Goal: Task Accomplishment & Management: Use online tool/utility

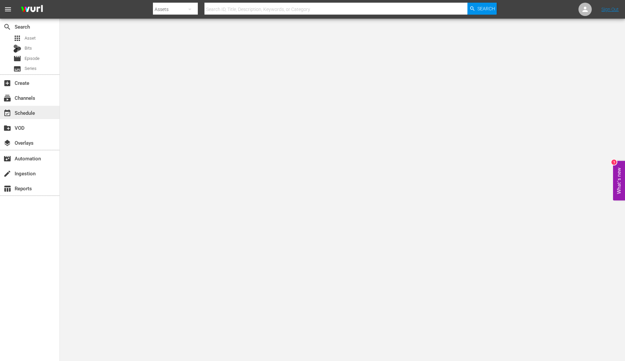
click at [42, 113] on div "event_available Schedule" at bounding box center [30, 112] width 60 height 13
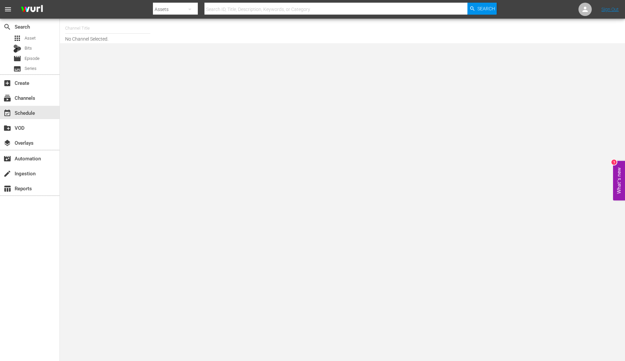
click at [86, 25] on input "text" at bounding box center [107, 28] width 85 height 16
click at [93, 46] on div "ThrillHer (1056 - aenetworks_thrillher_1)" at bounding box center [157, 47] width 172 height 16
type input "ThrillHer (1056 - aenetworks_thrillher_1)"
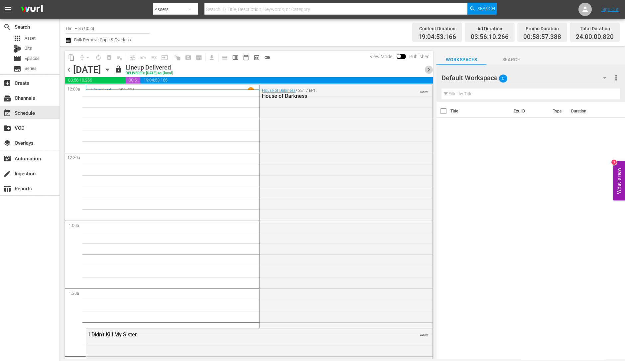
click at [430, 70] on span "chevron_right" at bounding box center [429, 70] width 8 height 8
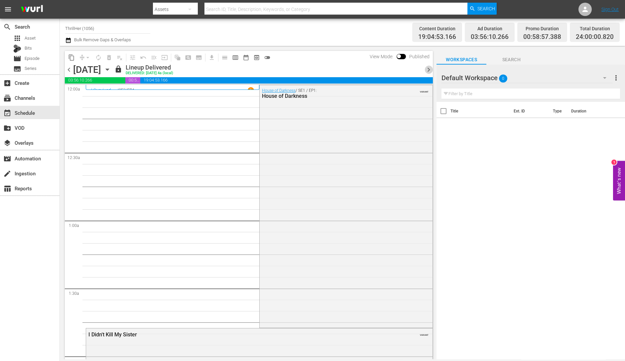
click at [430, 70] on span "chevron_right" at bounding box center [429, 70] width 8 height 8
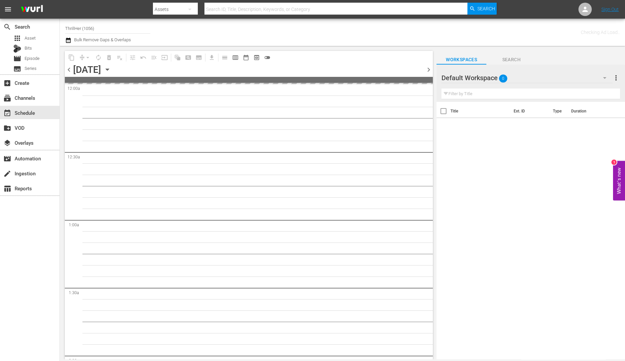
click at [430, 70] on span "chevron_right" at bounding box center [429, 70] width 8 height 8
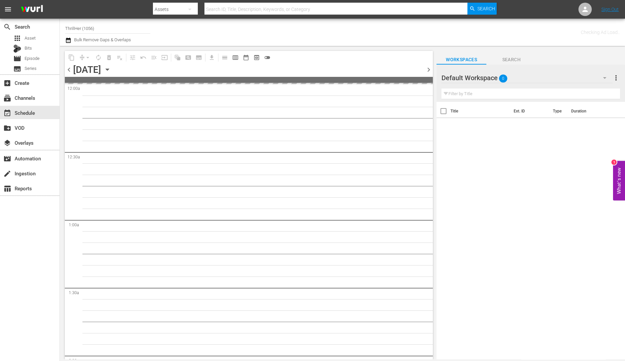
click at [430, 70] on span "chevron_right" at bounding box center [429, 70] width 8 height 8
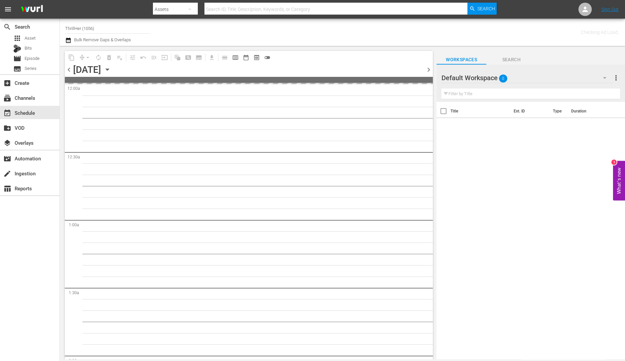
click at [430, 70] on span "chevron_right" at bounding box center [429, 70] width 8 height 8
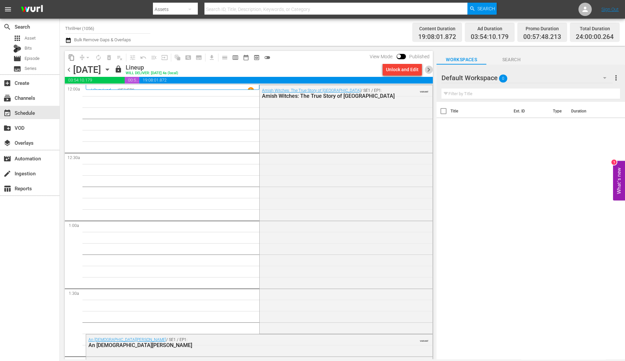
click at [428, 70] on span "chevron_right" at bounding box center [429, 70] width 8 height 8
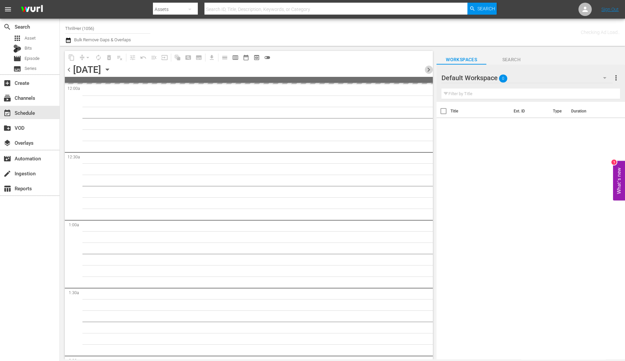
click at [428, 70] on span "chevron_right" at bounding box center [429, 70] width 8 height 8
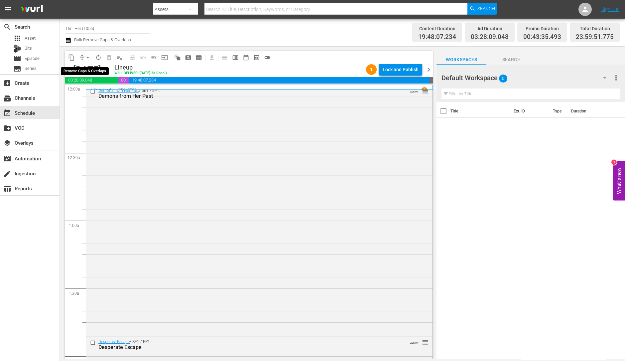
click at [86, 61] on span "arrow_drop_down" at bounding box center [87, 57] width 7 height 7
click at [91, 72] on li "Align to Midnight" at bounding box center [88, 70] width 70 height 11
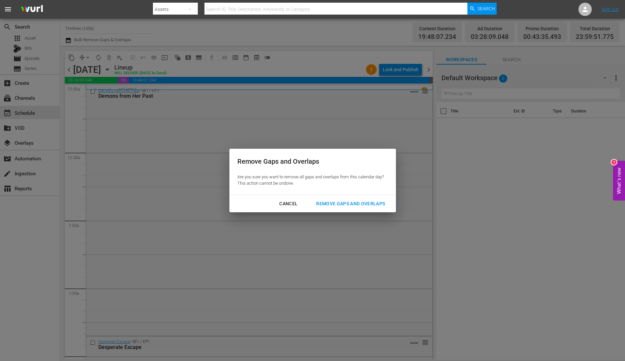
click at [351, 205] on div "Remove Gaps and Overlaps" at bounding box center [351, 204] width 80 height 8
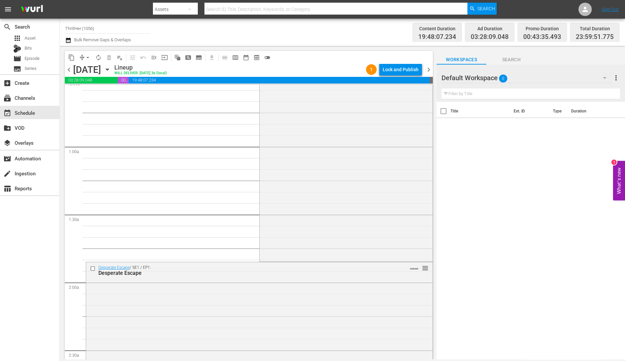
scroll to position [75, 0]
click at [32, 35] on span "Asset" at bounding box center [30, 38] width 11 height 7
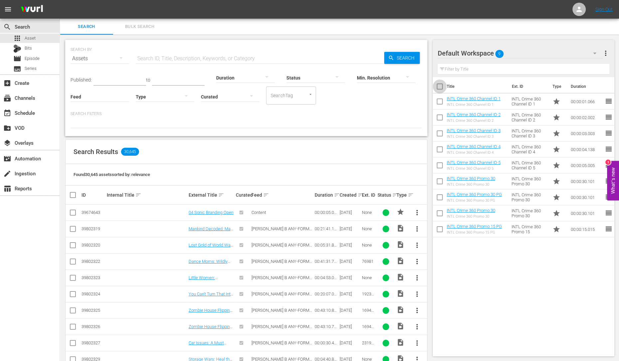
click at [442, 88] on input "checkbox" at bounding box center [440, 88] width 14 height 14
checkbox input "true"
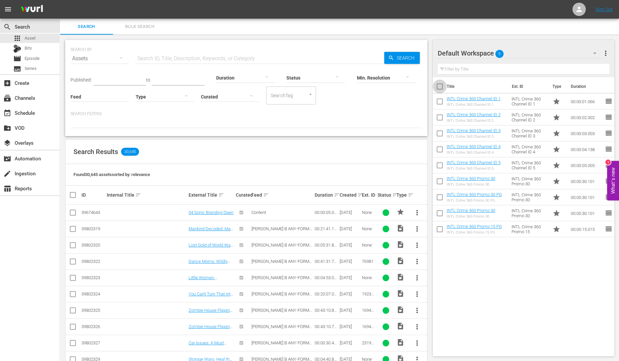
checkbox input "true"
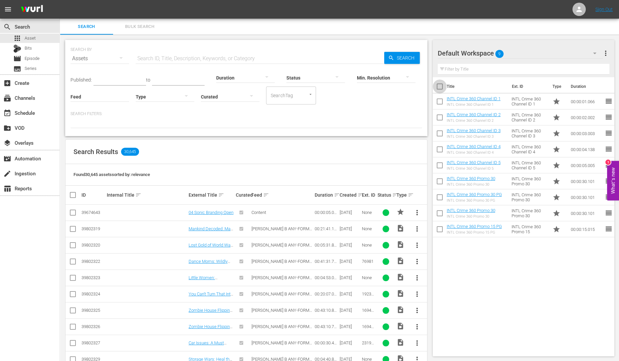
checkbox input "true"
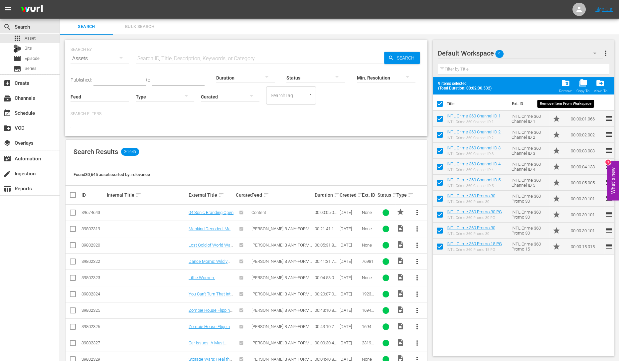
click at [564, 84] on span "folder_delete" at bounding box center [565, 83] width 9 height 9
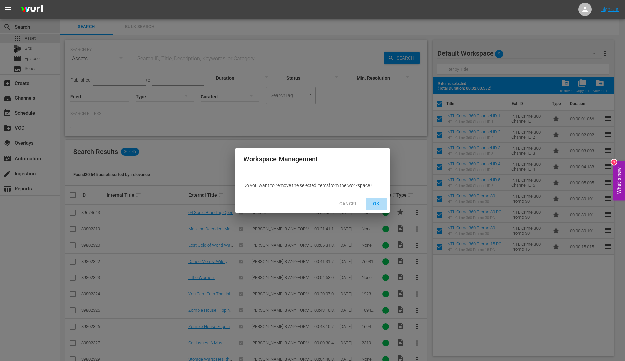
click at [381, 203] on span "OK" at bounding box center [376, 204] width 11 height 8
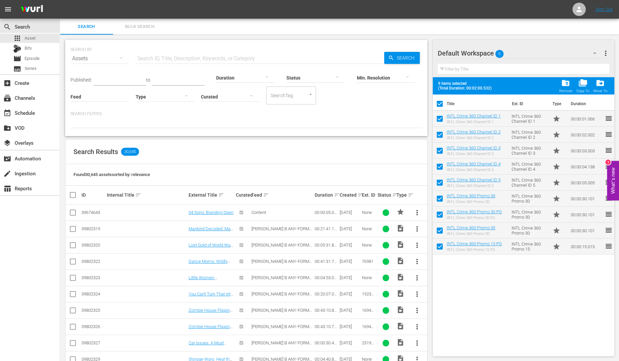
checkbox input "false"
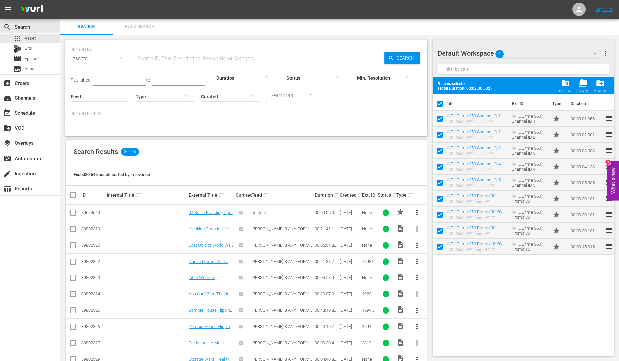
checkbox input "false"
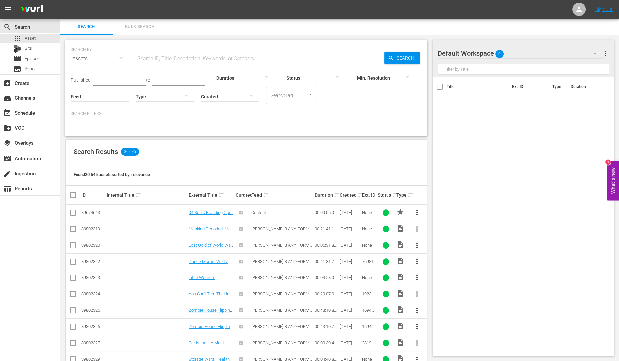
click at [509, 54] on div "Default Workspace 0" at bounding box center [520, 53] width 165 height 19
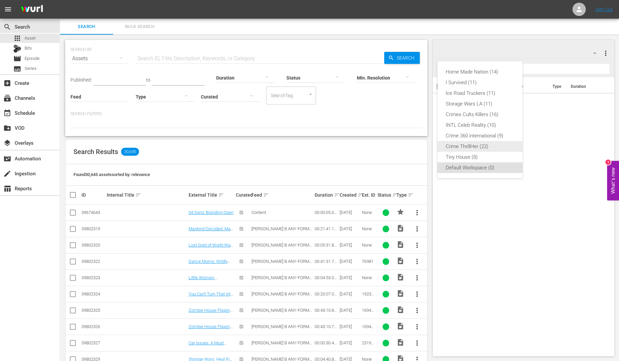
click at [479, 149] on div "Crime ThrillHer (22)" at bounding box center [479, 146] width 69 height 11
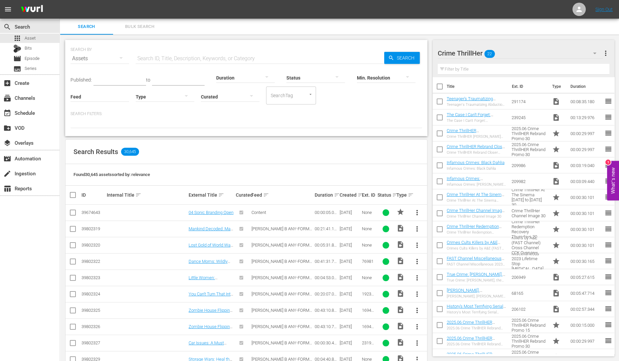
click at [441, 81] on input "checkbox" at bounding box center [440, 88] width 14 height 14
checkbox input "true"
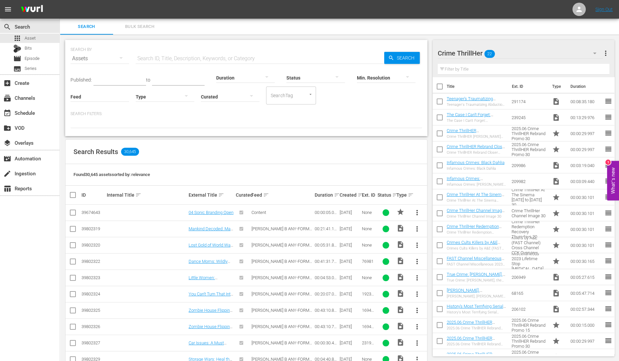
checkbox input "true"
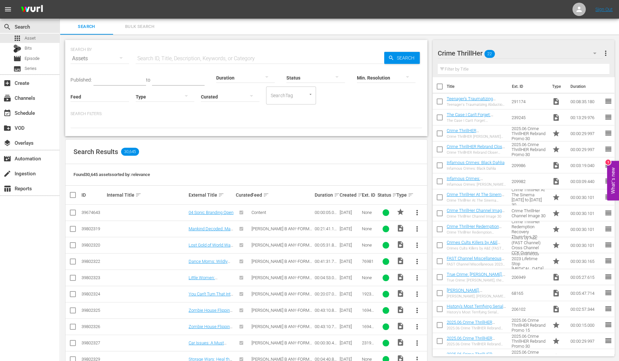
checkbox input "true"
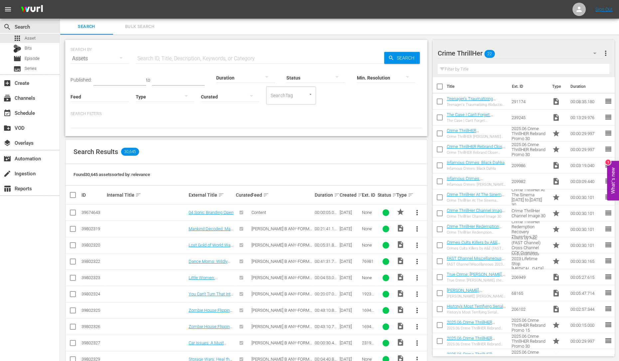
checkbox input "true"
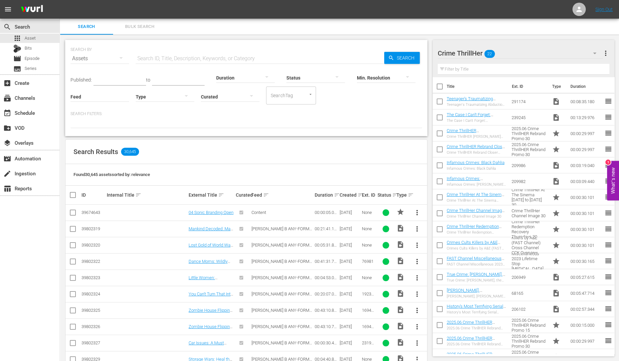
checkbox input "true"
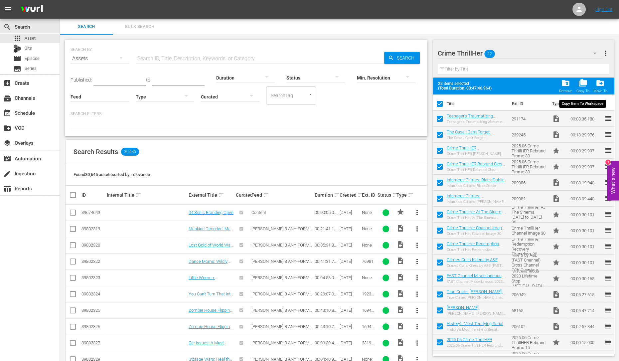
click at [582, 88] on div "folder_copy Copy To" at bounding box center [582, 86] width 13 height 15
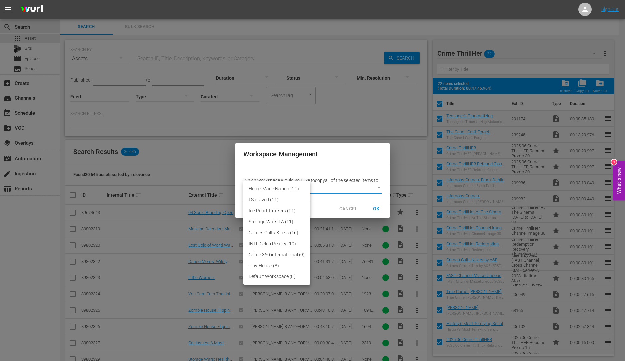
click at [363, 190] on body "menu Sign Out search Search apps Asset Bits movie Episode subtitles Series add_…" at bounding box center [312, 180] width 625 height 361
click at [288, 275] on li "Default Workspace (0)" at bounding box center [276, 276] width 67 height 11
type input "3246"
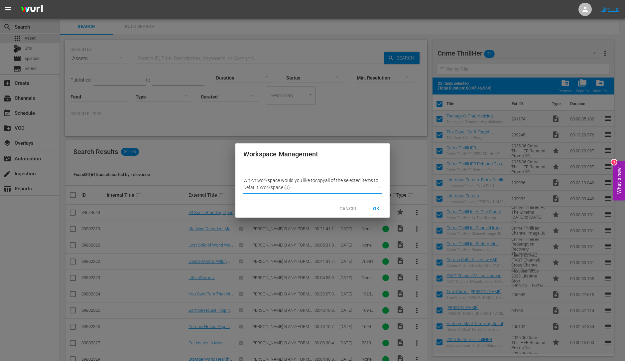
click at [375, 207] on span "OK" at bounding box center [376, 209] width 11 height 8
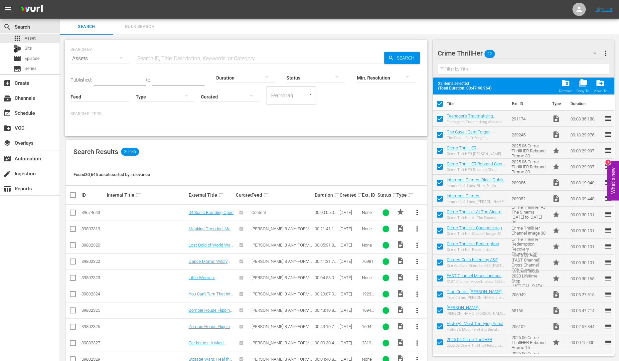
checkbox input "false"
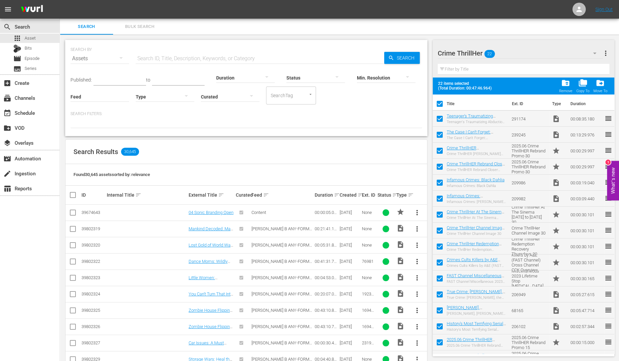
checkbox input "false"
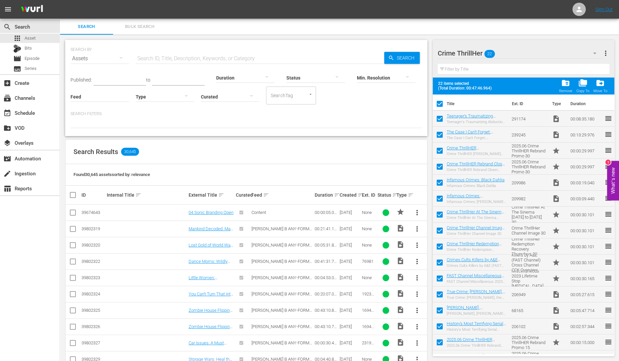
checkbox input "false"
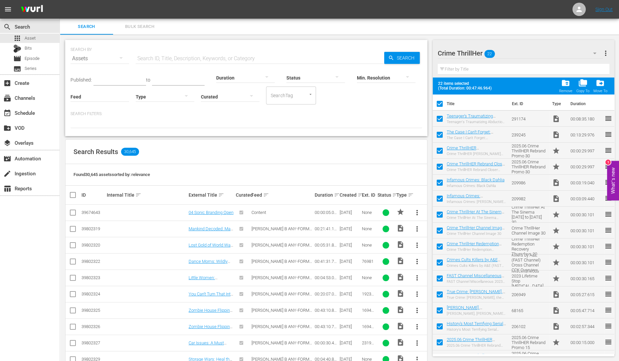
checkbox input "false"
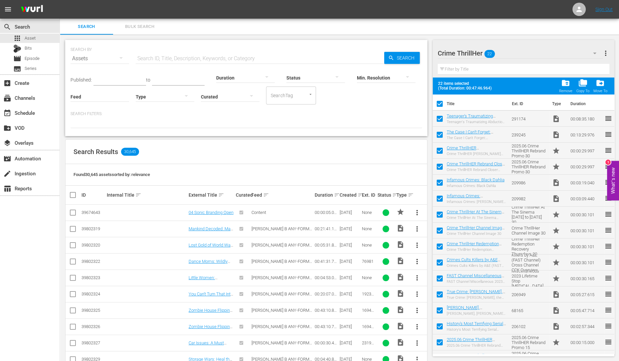
checkbox input "false"
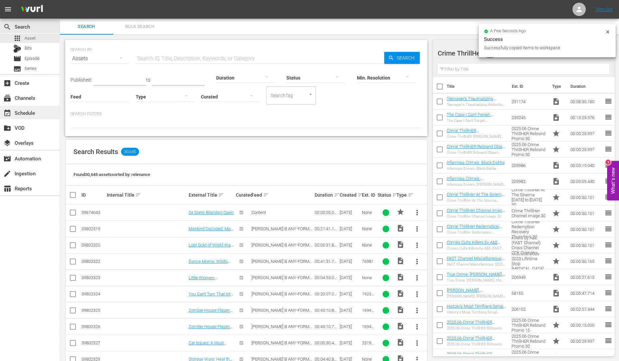
click at [23, 115] on div "event_available Schedule" at bounding box center [18, 112] width 37 height 6
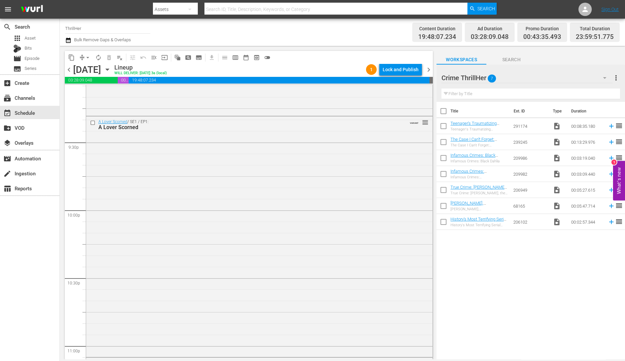
scroll to position [2982, 0]
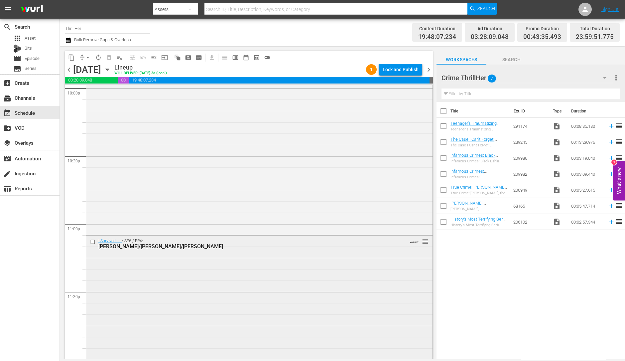
click at [143, 321] on div "I Survived . . . / SE6 / EP4: Tennille/Chris/Joyce VARIANT reorder" at bounding box center [259, 297] width 347 height 122
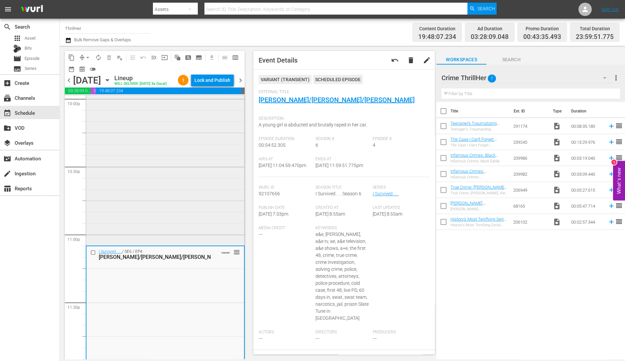
click at [199, 244] on div "A Lover Scorned / SE1 / EP1: A Lover Scorned VARIANT reorder" at bounding box center [165, 124] width 158 height 239
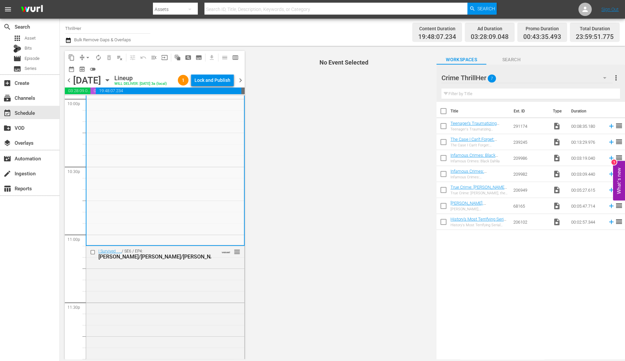
scroll to position [3004, 0]
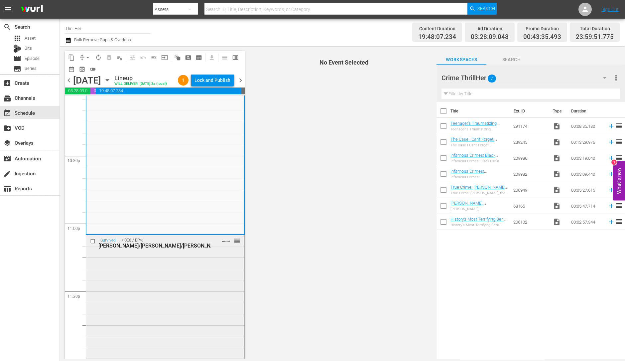
click at [164, 250] on div "I Survived . . . / SE6 / EP4: Tennille/Chris/Joyce VARIANT reorder" at bounding box center [165, 243] width 158 height 16
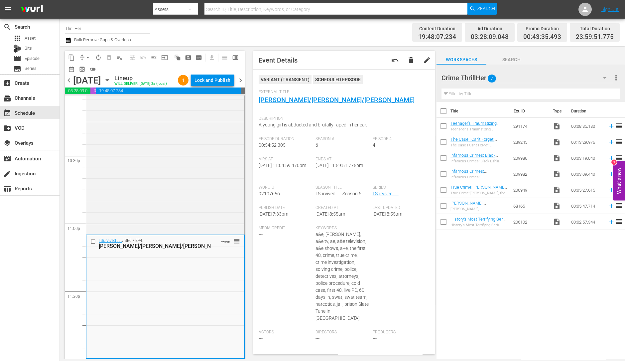
click at [87, 57] on span "arrow_drop_down" at bounding box center [87, 57] width 7 height 7
click at [86, 66] on li "Align to Midnight" at bounding box center [88, 70] width 70 height 11
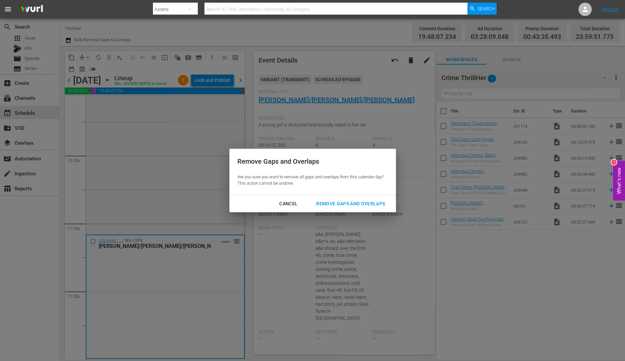
click at [331, 199] on button "Remove Gaps and Overlaps" at bounding box center [350, 204] width 85 height 12
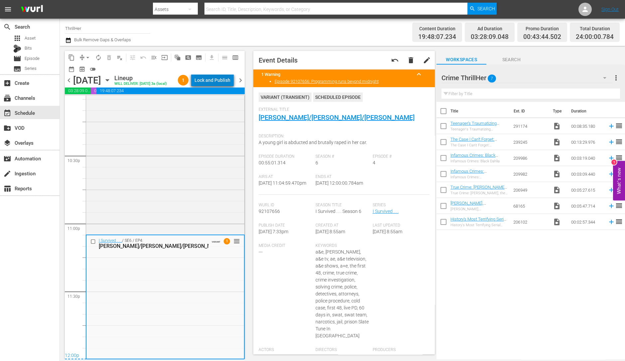
click at [221, 80] on div "Lock and Publish" at bounding box center [213, 80] width 36 height 12
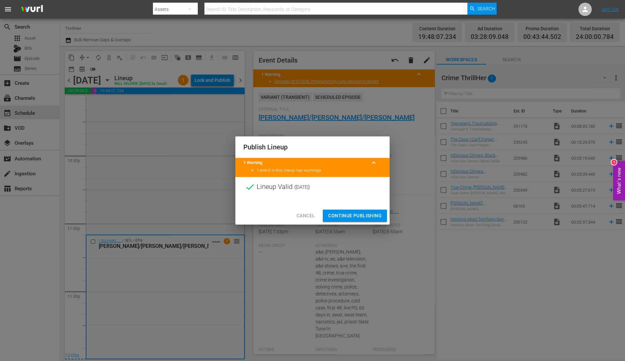
click at [352, 214] on span "Continue Publishing" at bounding box center [355, 216] width 54 height 8
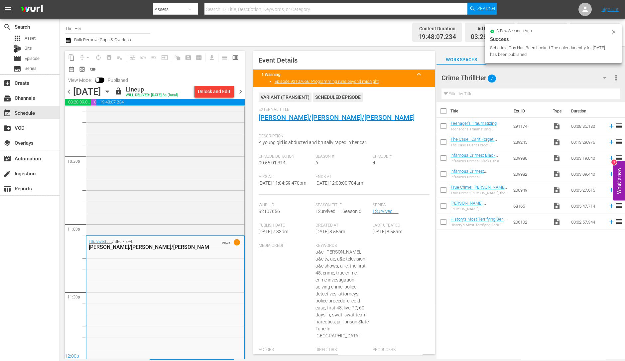
click at [242, 90] on span "chevron_right" at bounding box center [241, 91] width 8 height 8
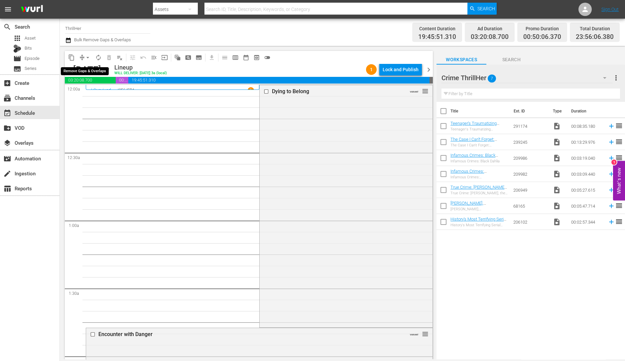
click at [86, 58] on span "arrow_drop_down" at bounding box center [87, 57] width 7 height 7
click at [90, 71] on li "Align to Midnight" at bounding box center [88, 70] width 70 height 11
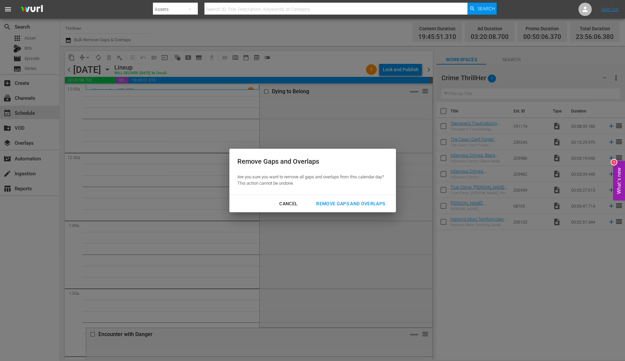
click at [353, 204] on div "Remove Gaps and Overlaps" at bounding box center [351, 204] width 80 height 8
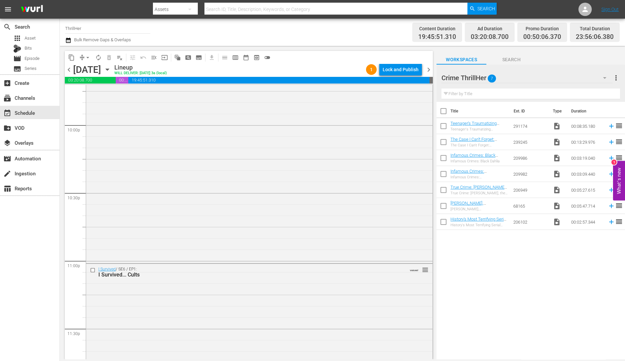
scroll to position [2982, 0]
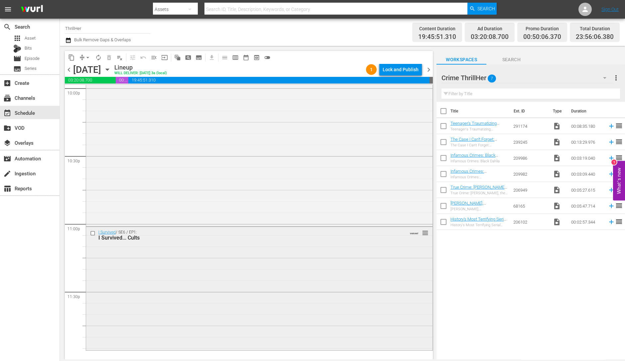
click at [184, 313] on div "I Survived / SE6 / EP1: I Survived... Cults VARIANT reorder" at bounding box center [259, 288] width 347 height 122
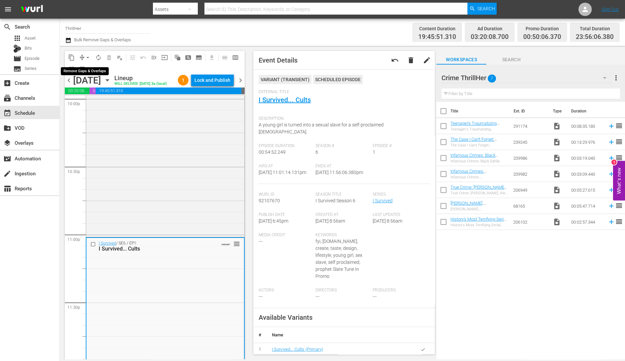
click at [86, 55] on span "arrow_drop_down" at bounding box center [87, 57] width 7 height 7
click at [93, 72] on li "Align to Midnight" at bounding box center [88, 70] width 70 height 11
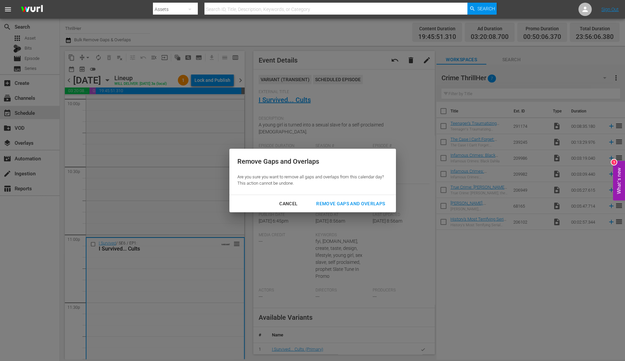
click at [351, 202] on div "Remove Gaps and Overlaps" at bounding box center [351, 204] width 80 height 8
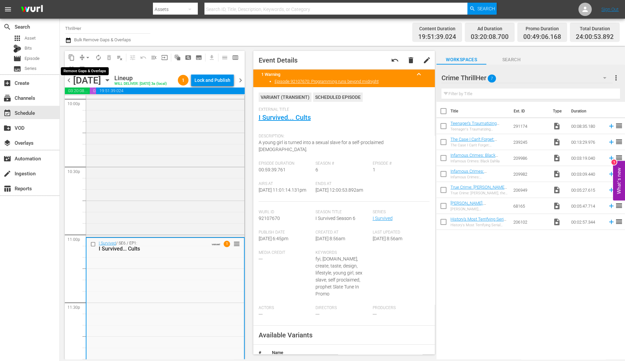
click at [88, 57] on span "arrow_drop_down" at bounding box center [87, 57] width 7 height 7
click at [85, 69] on li "Align to Midnight" at bounding box center [88, 70] width 70 height 11
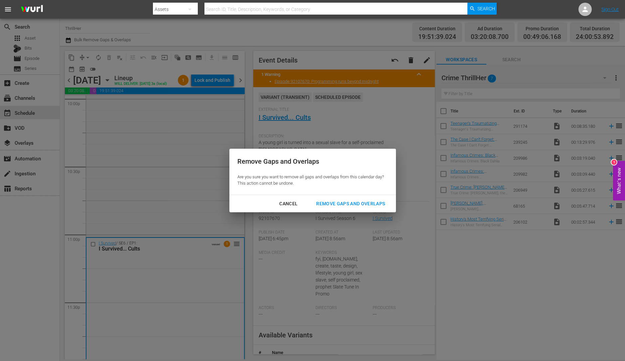
click at [349, 202] on div "Remove Gaps and Overlaps" at bounding box center [351, 204] width 80 height 8
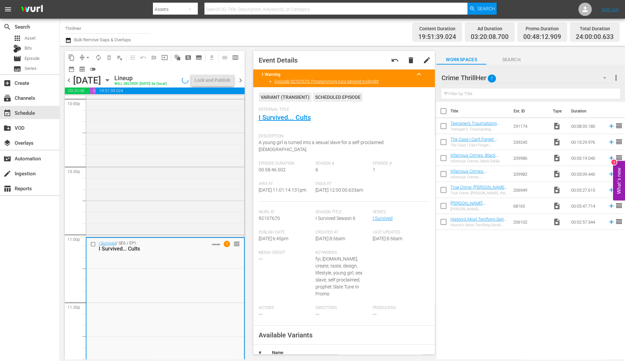
scroll to position [3004, 0]
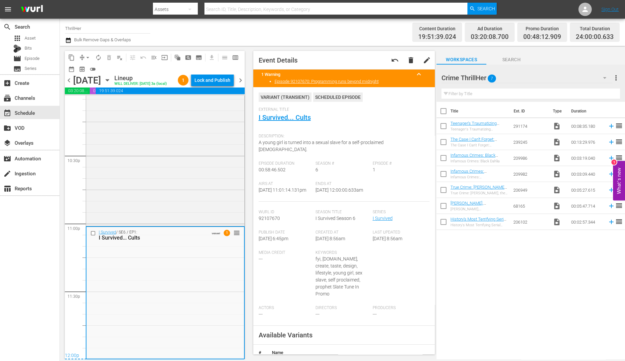
click at [210, 80] on div "Lock and Publish" at bounding box center [213, 80] width 36 height 12
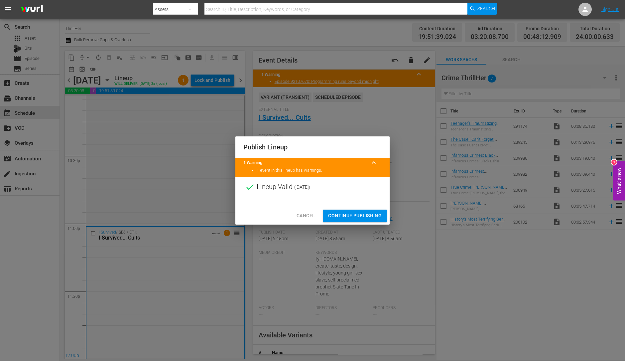
click at [359, 213] on span "Continue Publishing" at bounding box center [355, 216] width 54 height 8
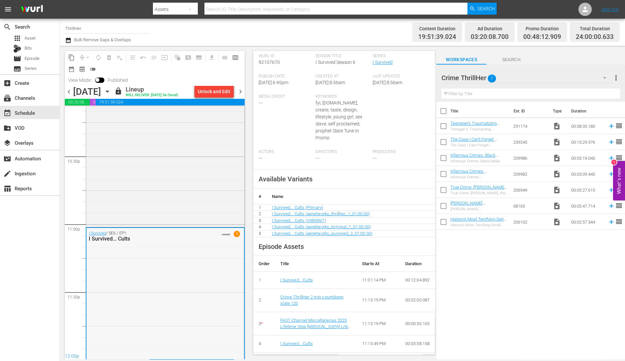
scroll to position [3004, 0]
click at [242, 93] on span "chevron_right" at bounding box center [241, 91] width 8 height 8
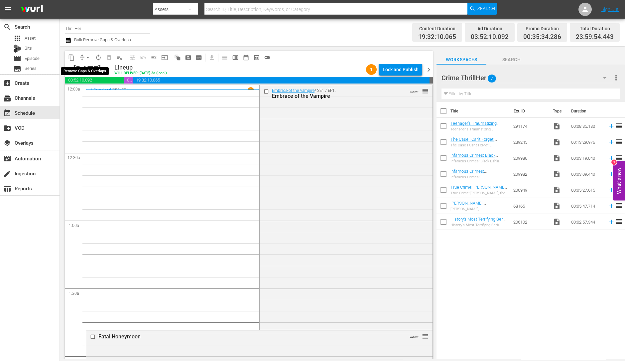
click at [85, 55] on span "arrow_drop_down" at bounding box center [87, 57] width 7 height 7
click at [88, 71] on li "Align to Midnight" at bounding box center [88, 70] width 70 height 11
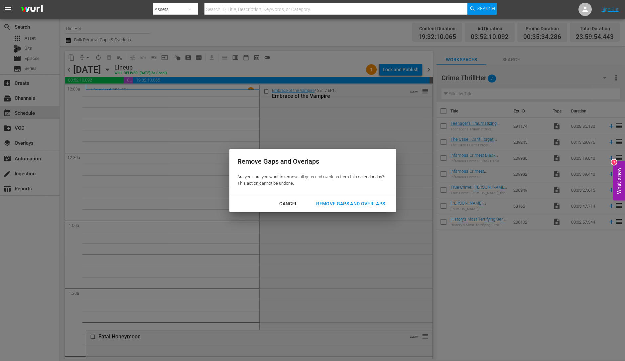
click at [333, 204] on div "Remove Gaps and Overlaps" at bounding box center [351, 204] width 80 height 8
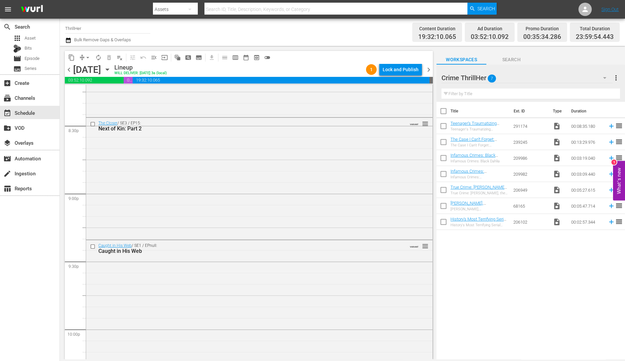
scroll to position [2982, 0]
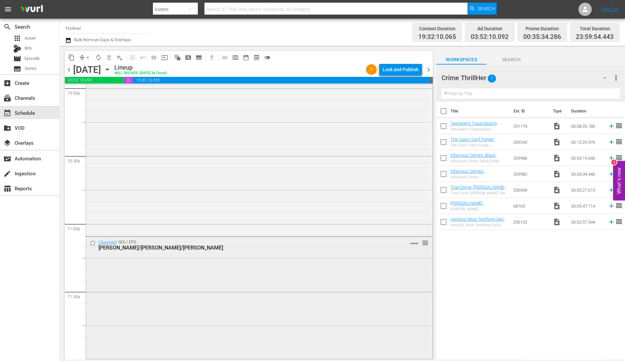
click at [161, 301] on div "I Survived / SE6 / EP3: Gracia/Michelle/Richard VARIANT reorder" at bounding box center [259, 297] width 347 height 121
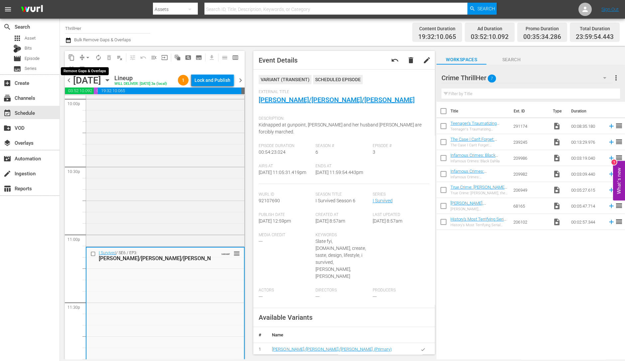
click at [86, 57] on span "arrow_drop_down" at bounding box center [87, 57] width 7 height 7
click at [96, 74] on li "Align to Midnight" at bounding box center [88, 70] width 70 height 11
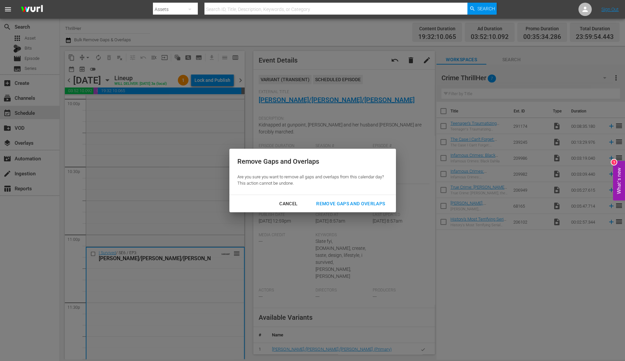
click at [341, 203] on div "Remove Gaps and Overlaps" at bounding box center [351, 204] width 80 height 8
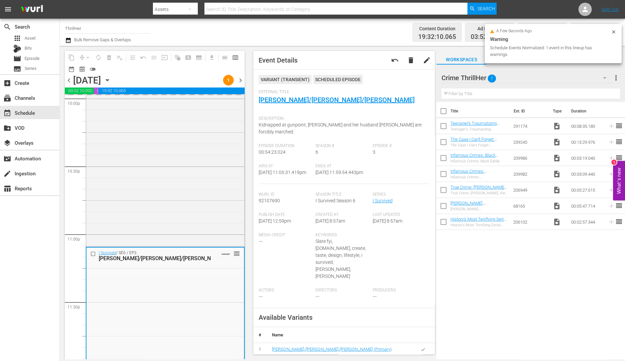
scroll to position [2993, 0]
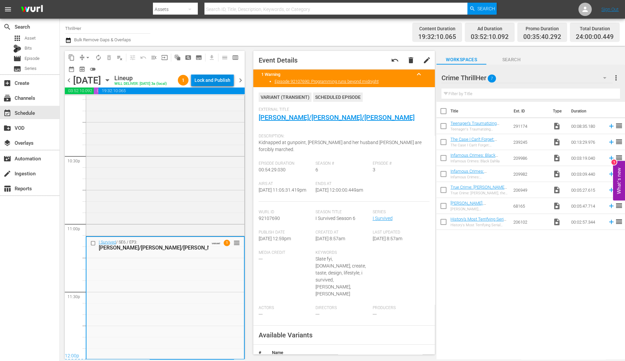
click at [226, 82] on div "Lock and Publish" at bounding box center [213, 80] width 36 height 12
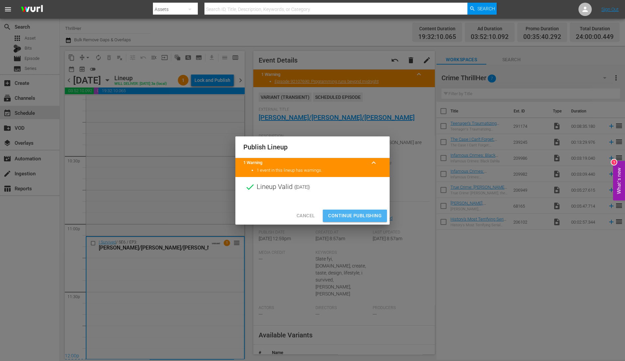
click at [346, 221] on button "Continue Publishing" at bounding box center [355, 216] width 64 height 12
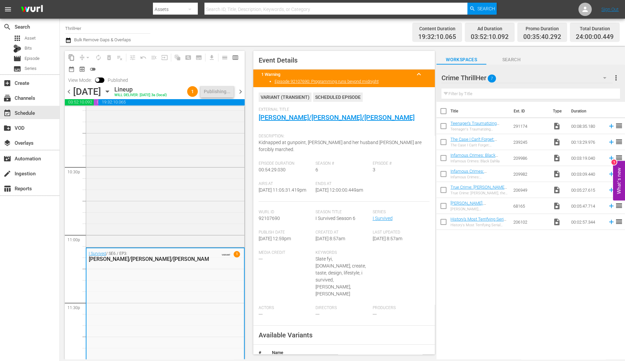
scroll to position [3015, 0]
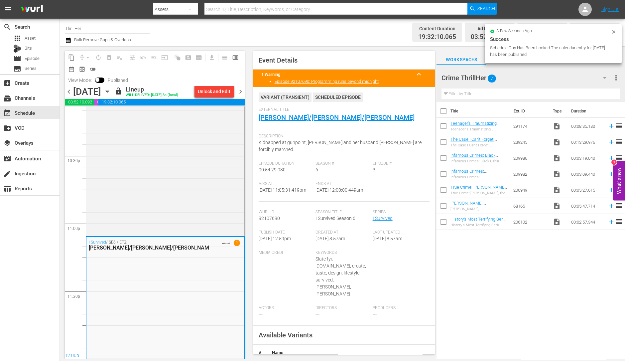
click at [240, 95] on span "chevron_right" at bounding box center [241, 91] width 8 height 8
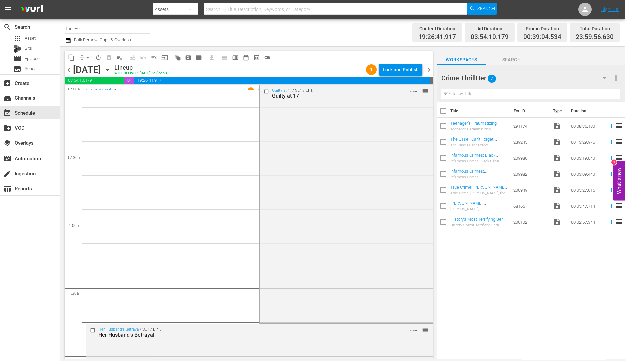
click at [85, 58] on span "arrow_drop_down" at bounding box center [87, 57] width 7 height 7
click at [88, 73] on li "Align to Midnight" at bounding box center [88, 70] width 70 height 11
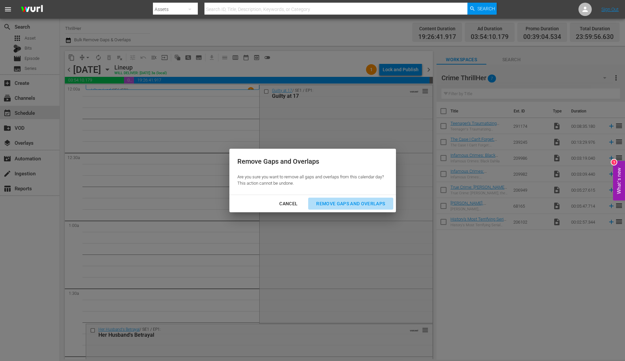
click at [342, 204] on div "Remove Gaps and Overlaps" at bounding box center [351, 204] width 80 height 8
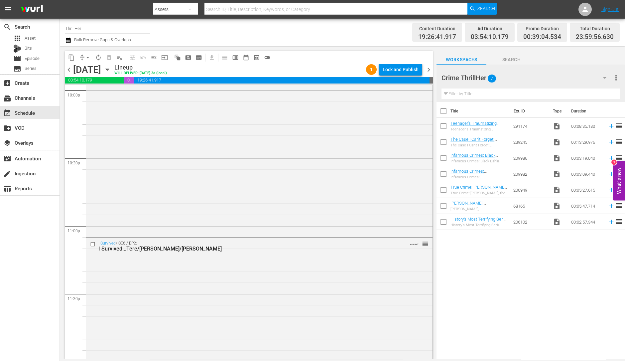
scroll to position [2982, 0]
click at [165, 295] on div "I Survived / SE6 / EP2: I Survived...Tere/Christa/Brian VARIANT reorder" at bounding box center [259, 297] width 347 height 122
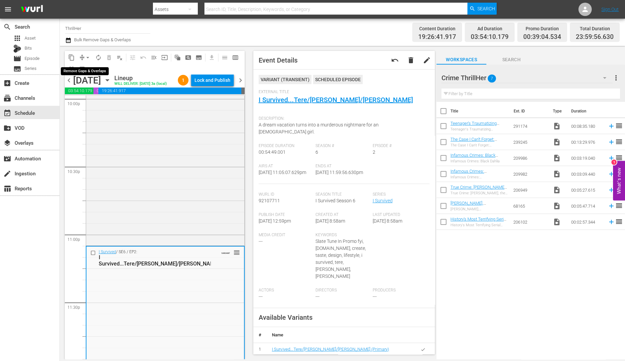
click at [88, 55] on span "arrow_drop_down" at bounding box center [87, 57] width 7 height 7
click at [91, 74] on li "Align to Midnight" at bounding box center [88, 70] width 70 height 11
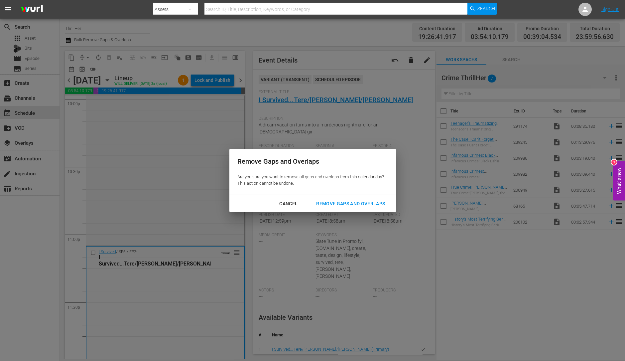
click at [348, 203] on div "Remove Gaps and Overlaps" at bounding box center [351, 204] width 80 height 8
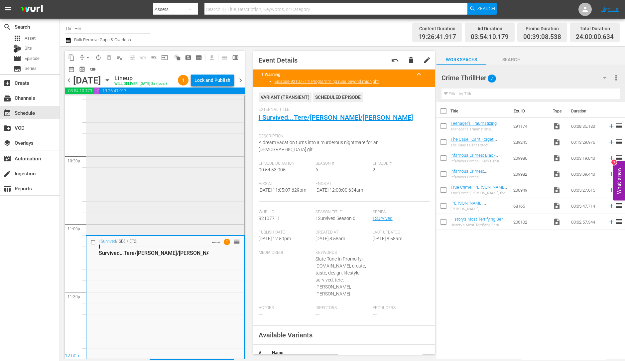
scroll to position [3004, 0]
click at [216, 79] on div "Lock and Publish" at bounding box center [213, 80] width 36 height 12
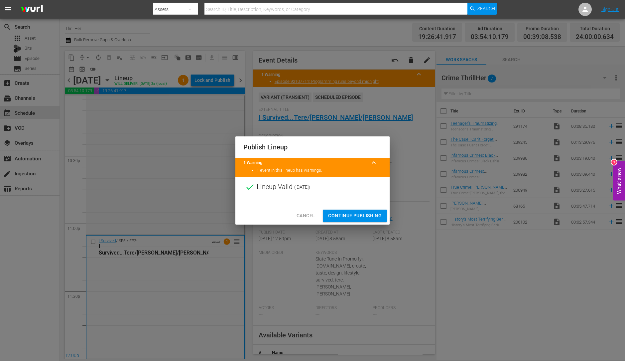
click at [351, 221] on button "Continue Publishing" at bounding box center [355, 216] width 64 height 12
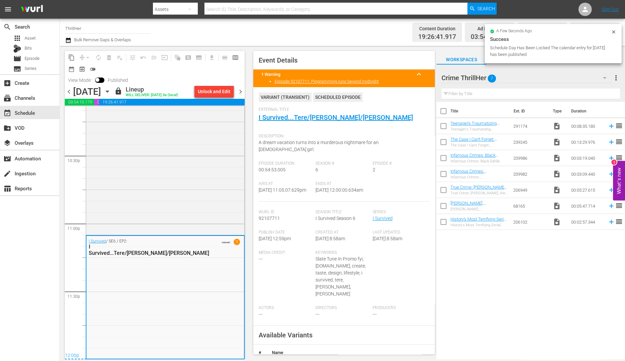
scroll to position [3004, 0]
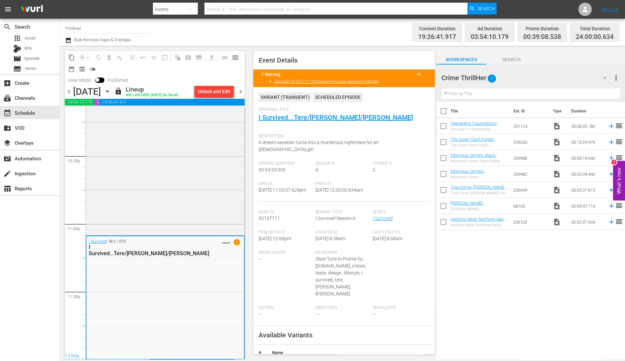
click at [240, 91] on span "chevron_right" at bounding box center [241, 91] width 8 height 8
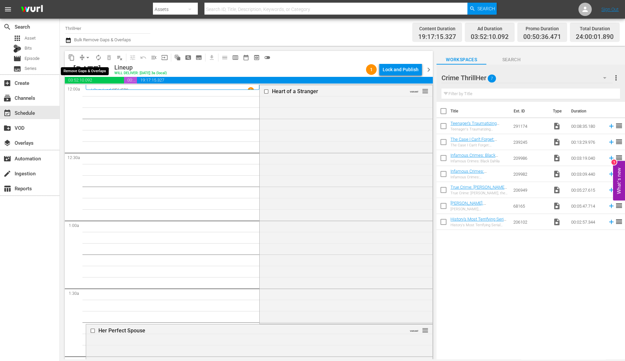
click at [86, 60] on span "arrow_drop_down" at bounding box center [87, 57] width 7 height 7
click at [86, 73] on li "Align to Midnight" at bounding box center [88, 70] width 70 height 11
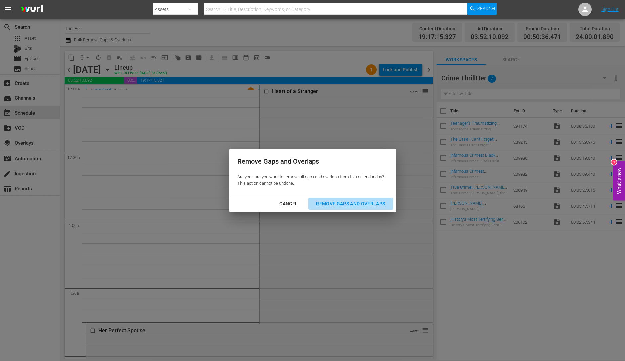
click at [359, 202] on div "Remove Gaps and Overlaps" at bounding box center [351, 204] width 80 height 8
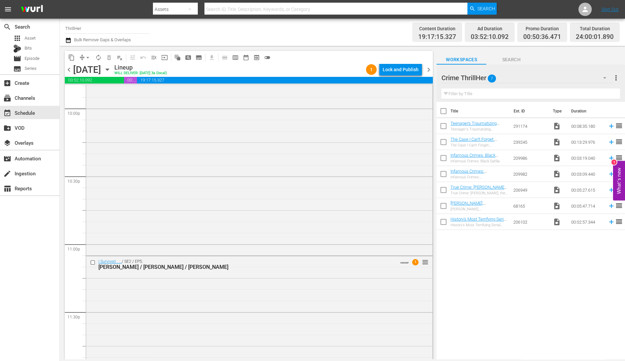
scroll to position [2982, 0]
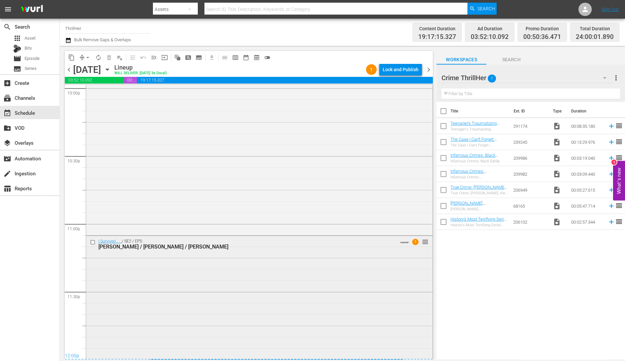
click at [188, 285] on div "I Survived . . . / SE2 / EP5: Jackie / Todd / Stephanie VARIANT 1 reorder" at bounding box center [259, 297] width 347 height 122
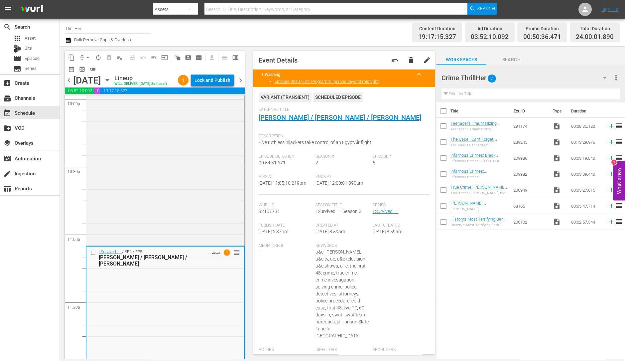
click at [228, 84] on div "Lock and Publish" at bounding box center [213, 80] width 36 height 12
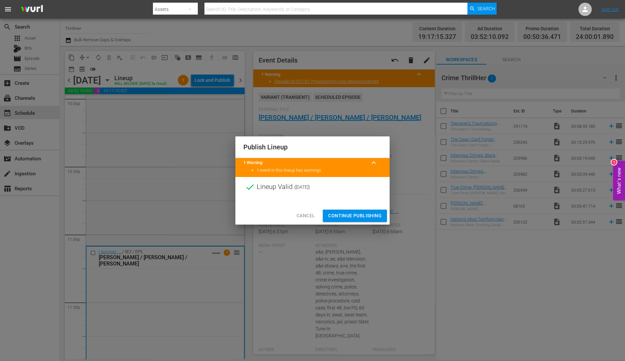
click at [354, 215] on span "Continue Publishing" at bounding box center [355, 216] width 54 height 8
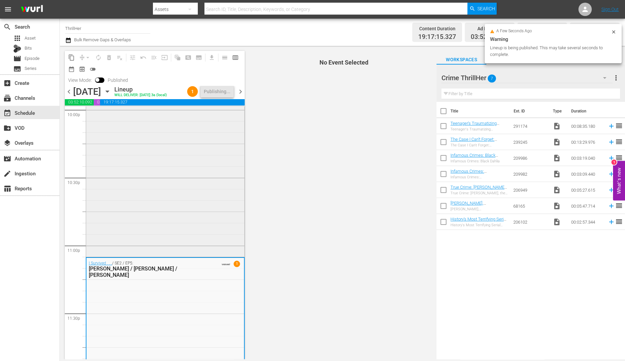
scroll to position [3004, 0]
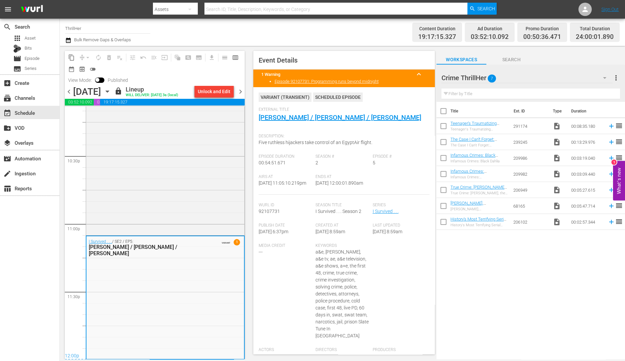
click at [240, 94] on span "chevron_right" at bounding box center [241, 91] width 8 height 8
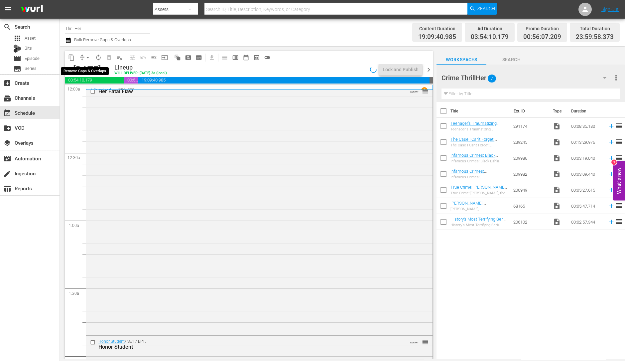
click at [87, 58] on span "arrow_drop_down" at bounding box center [87, 57] width 7 height 7
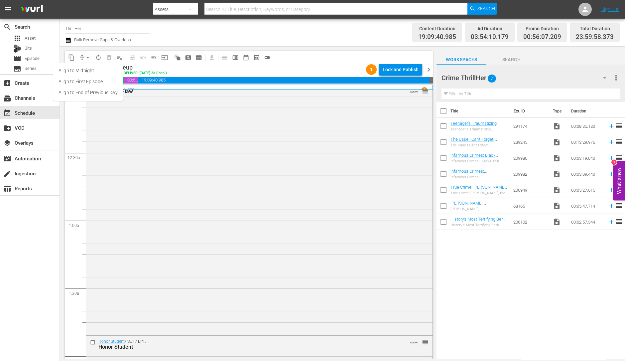
click at [87, 68] on li "Align to Midnight" at bounding box center [88, 70] width 70 height 11
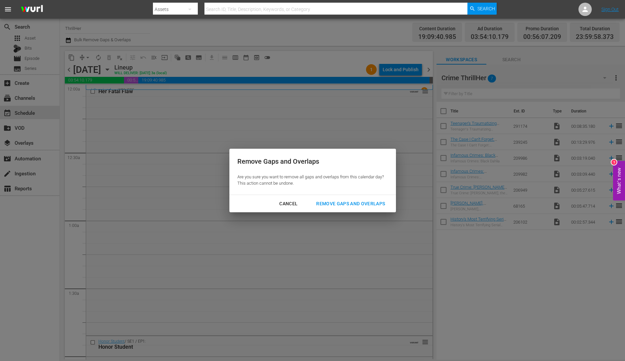
click at [337, 202] on div "Remove Gaps and Overlaps" at bounding box center [351, 204] width 80 height 8
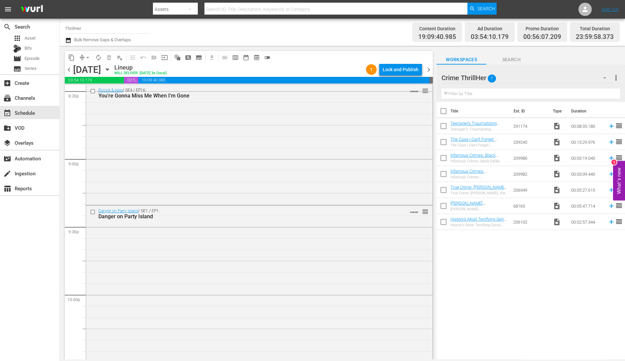
scroll to position [2982, 0]
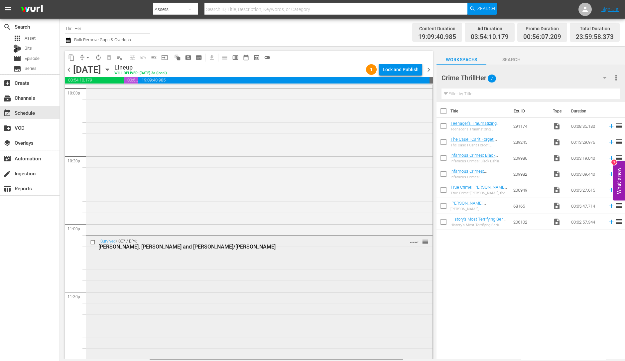
click at [175, 261] on div "I Survived / SE7 / EP4: Jason, Dave and Joe/Martin VARIANT reorder" at bounding box center [259, 297] width 347 height 122
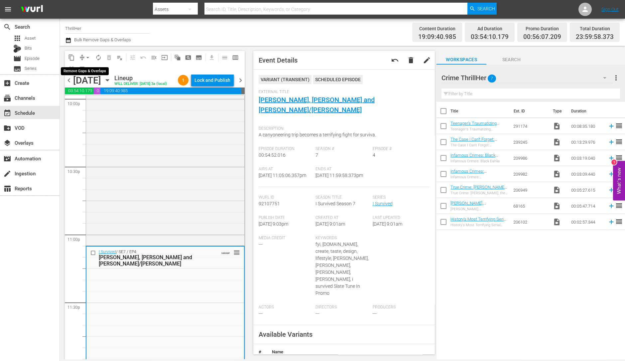
click at [87, 56] on span "arrow_drop_down" at bounding box center [87, 57] width 7 height 7
click at [86, 72] on li "Align to Midnight" at bounding box center [88, 70] width 70 height 11
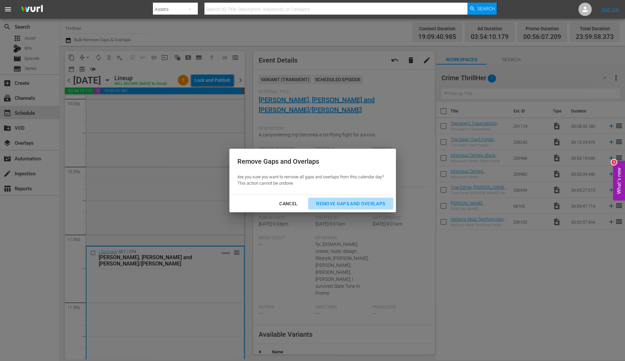
click at [347, 207] on div "Remove Gaps and Overlaps" at bounding box center [351, 204] width 80 height 8
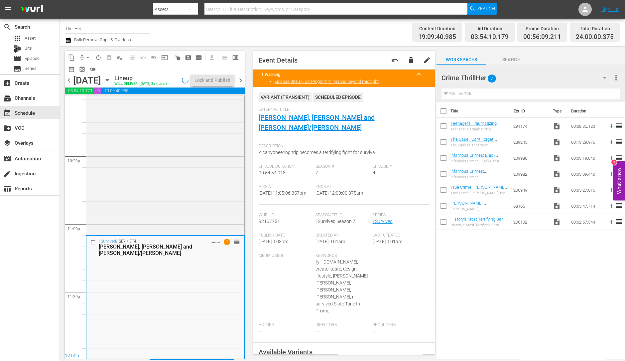
scroll to position [3004, 0]
click at [220, 80] on div "Lock and Publish" at bounding box center [213, 80] width 36 height 12
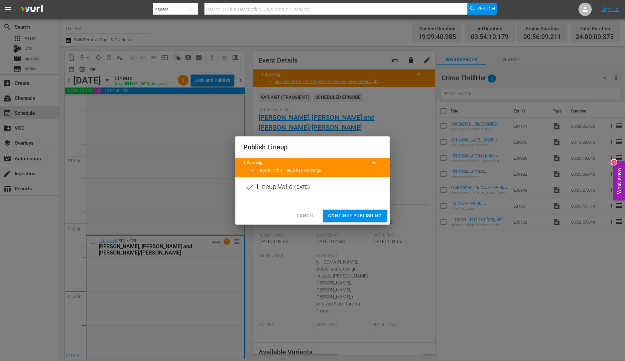
click at [372, 217] on span "Continue Publishing" at bounding box center [355, 216] width 54 height 8
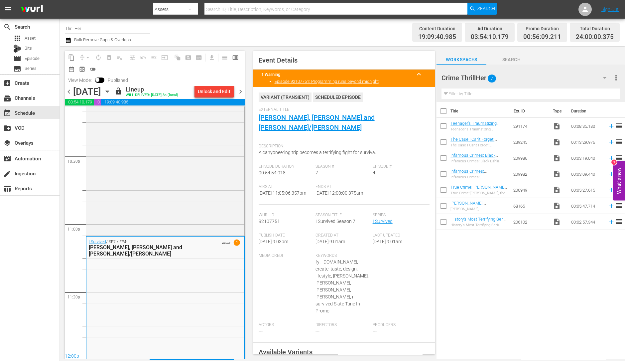
drag, startPoint x: 242, startPoint y: 90, endPoint x: 211, endPoint y: 7, distance: 88.7
click at [242, 90] on span "chevron_right" at bounding box center [241, 91] width 8 height 8
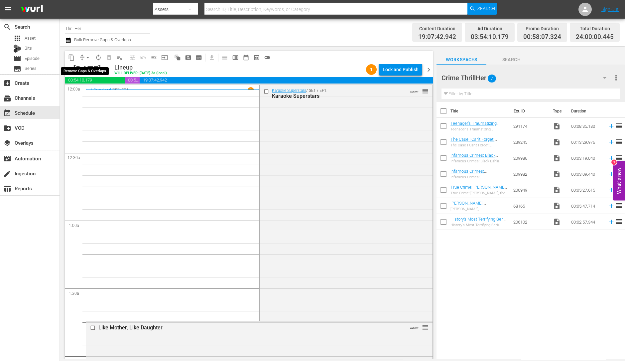
click at [86, 55] on span "arrow_drop_down" at bounding box center [87, 57] width 7 height 7
click at [86, 73] on li "Align to Midnight" at bounding box center [88, 70] width 70 height 11
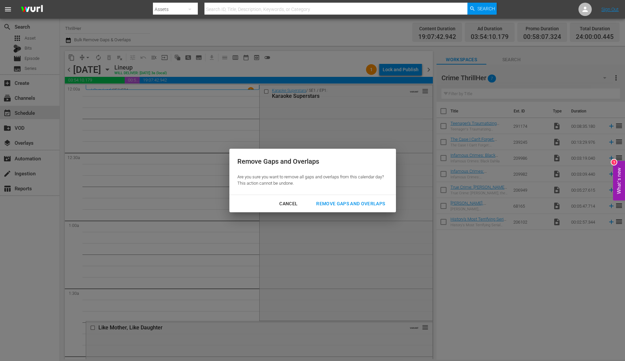
click at [356, 205] on div "Remove Gaps and Overlaps" at bounding box center [351, 204] width 80 height 8
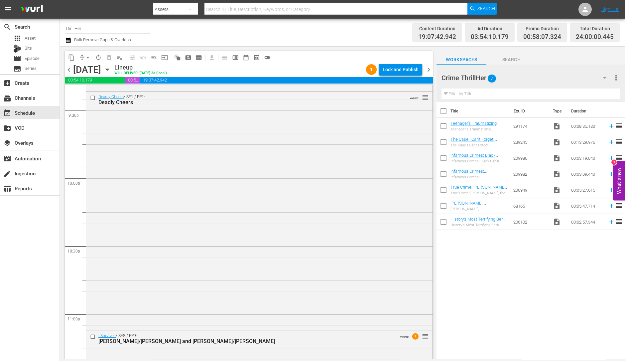
scroll to position [2982, 0]
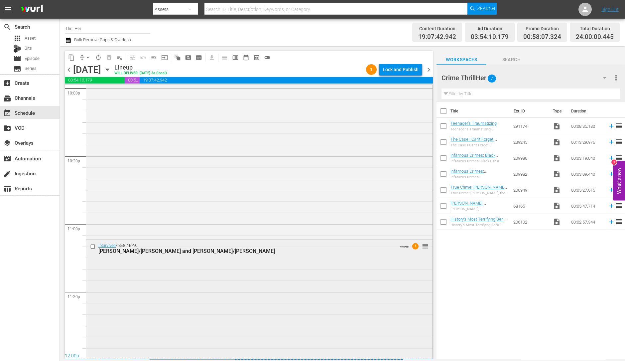
click at [249, 285] on div "I Survived / SE8 / EP9: Jenn/Neil and Blake/Tiffany VARIANT 1 reorder" at bounding box center [259, 299] width 347 height 118
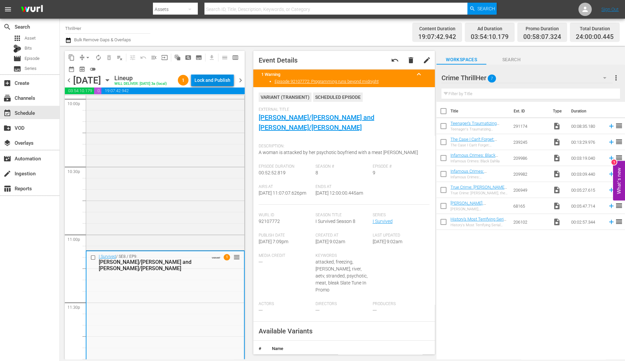
click at [223, 81] on div "Lock and Publish" at bounding box center [213, 80] width 36 height 12
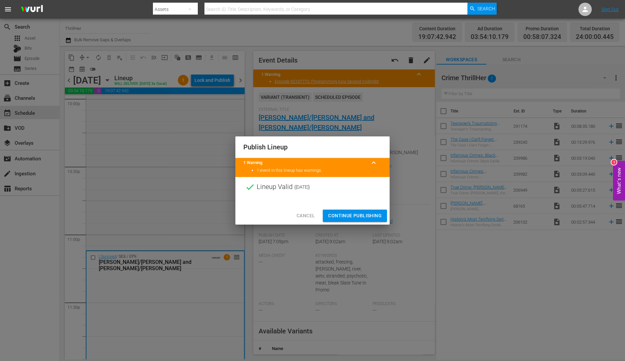
click at [348, 219] on span "Continue Publishing" at bounding box center [355, 216] width 54 height 8
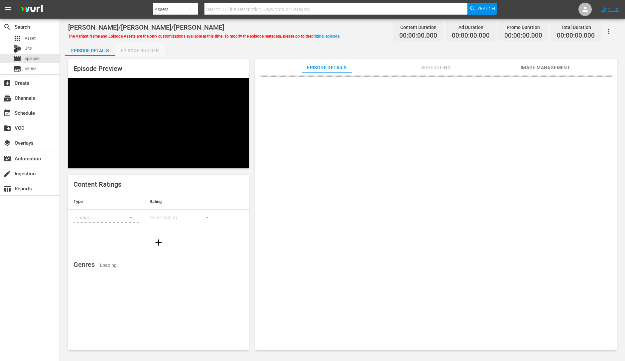
click at [148, 49] on div "Episode Builder" at bounding box center [140, 51] width 50 height 16
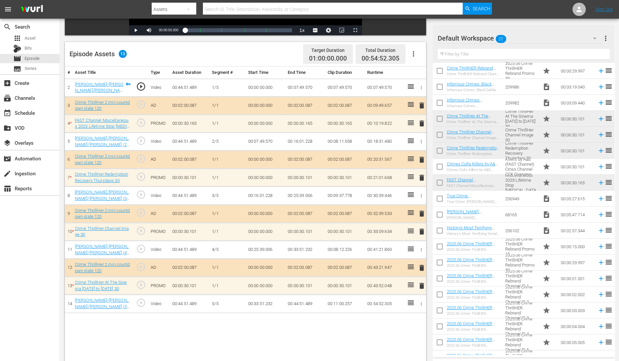
scroll to position [75, 0]
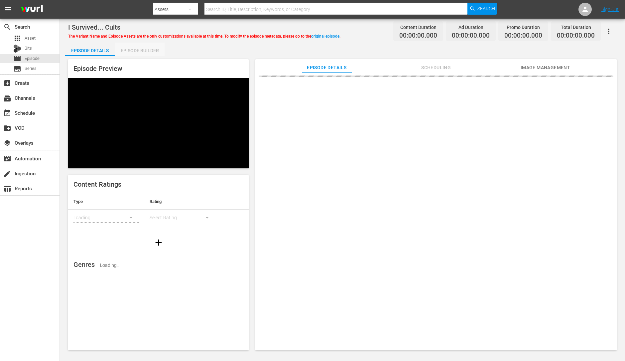
click at [133, 54] on div "Episode Builder" at bounding box center [140, 51] width 50 height 16
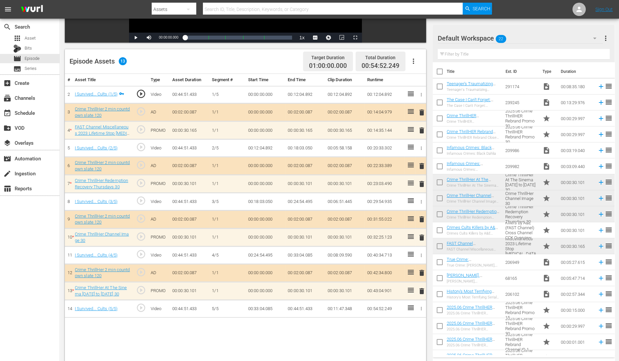
scroll to position [145, 0]
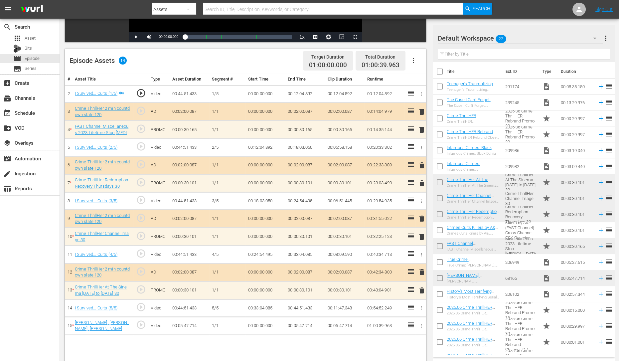
click at [421, 236] on span "delete" at bounding box center [422, 237] width 8 height 8
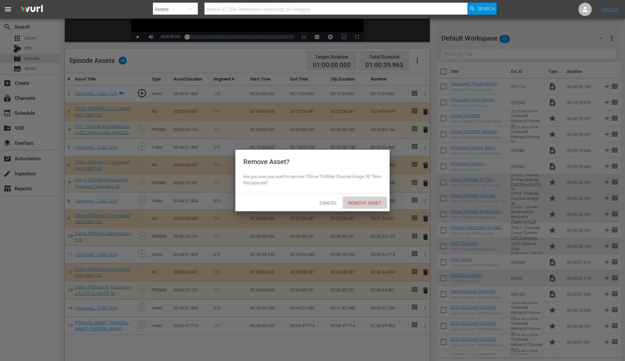
click at [367, 202] on span "Remove Asset" at bounding box center [365, 202] width 44 height 5
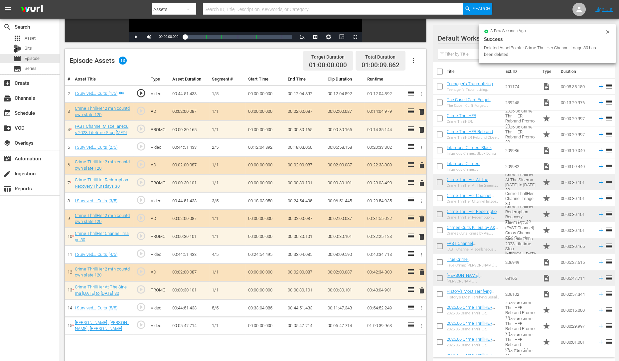
click at [422, 292] on span "delete" at bounding box center [422, 290] width 8 height 8
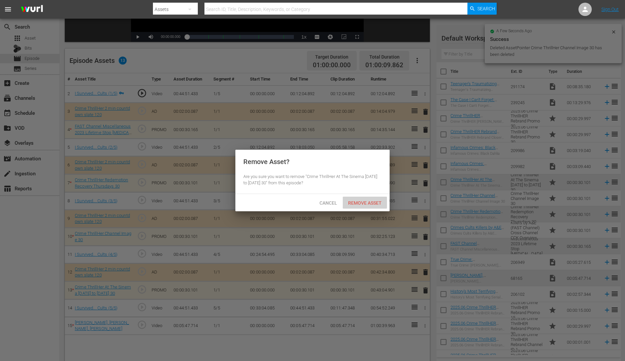
click at [368, 208] on div "Remove Asset" at bounding box center [365, 203] width 44 height 12
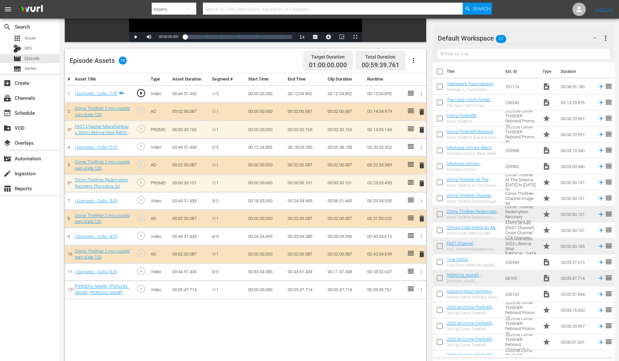
click at [422, 181] on span "delete" at bounding box center [422, 183] width 8 height 8
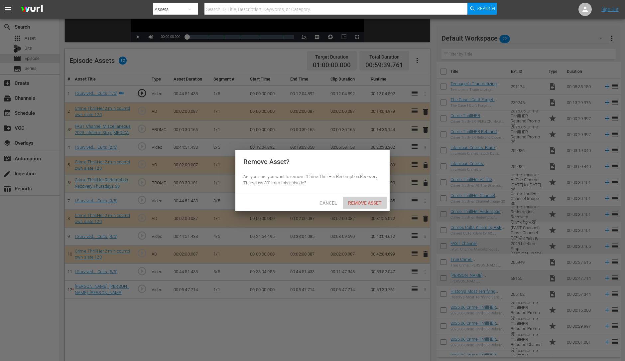
click at [374, 199] on div "Remove Asset" at bounding box center [365, 203] width 44 height 12
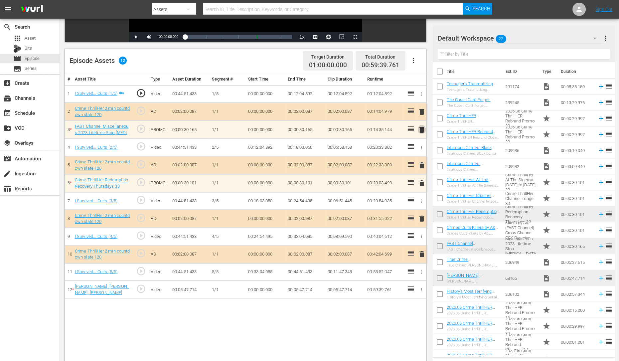
click at [421, 129] on span "delete" at bounding box center [422, 130] width 8 height 8
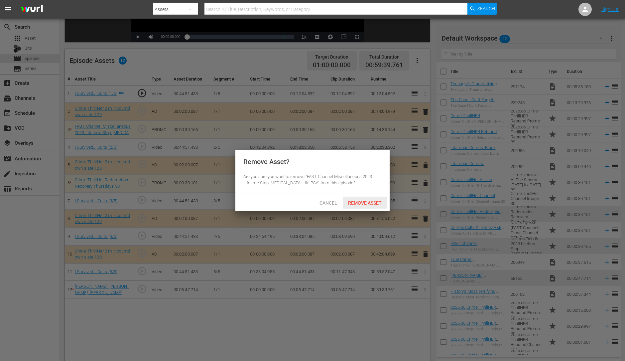
click at [354, 199] on div "Remove Asset" at bounding box center [365, 203] width 44 height 12
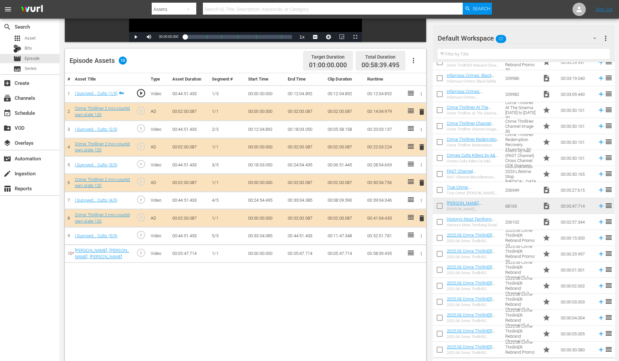
scroll to position [75, 0]
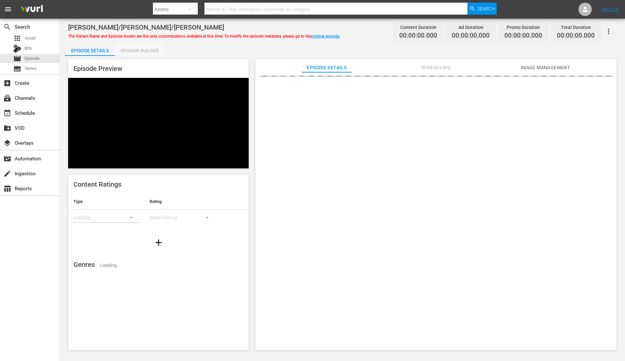
click at [152, 52] on div "Episode Builder" at bounding box center [140, 51] width 50 height 16
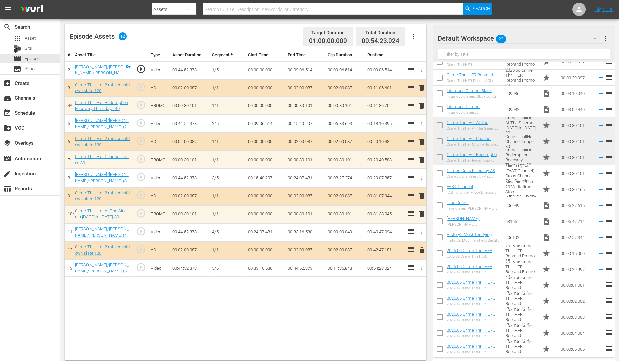
scroll to position [75, 0]
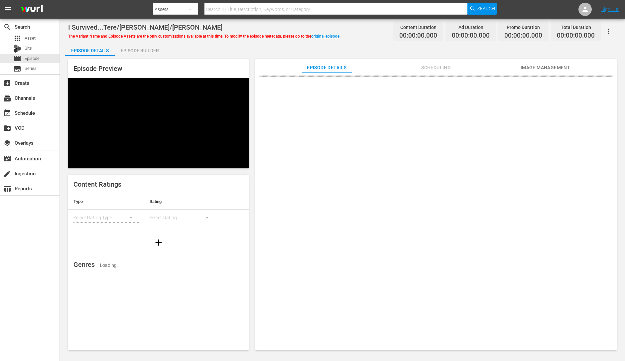
click at [140, 54] on div "Episode Builder" at bounding box center [140, 51] width 50 height 16
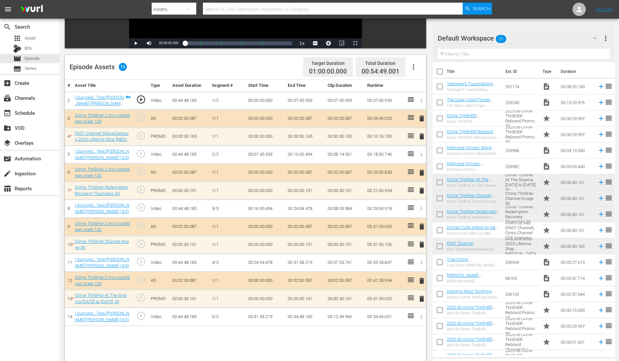
scroll to position [75, 0]
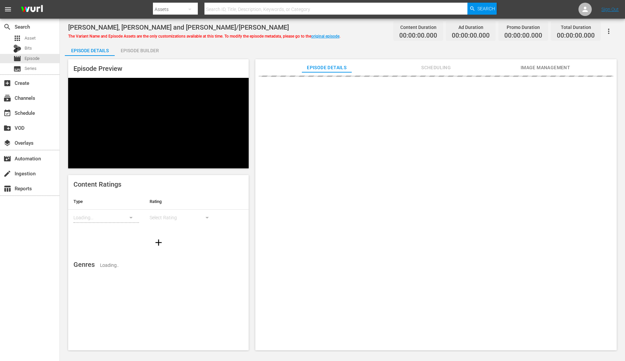
click at [152, 48] on div "Episode Builder" at bounding box center [140, 51] width 50 height 16
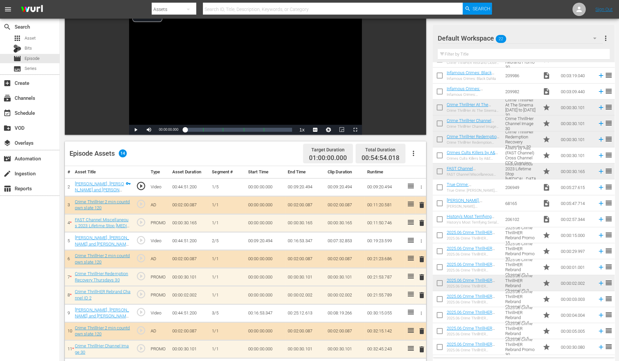
scroll to position [173, 0]
